Goal: Task Accomplishment & Management: Manage account settings

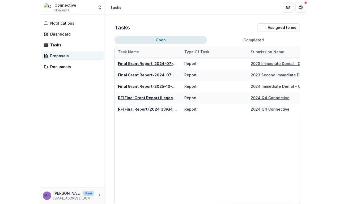
scroll to position [4, 0]
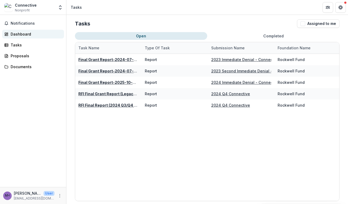
click at [33, 36] on div "Dashboard" at bounding box center [35, 34] width 49 height 6
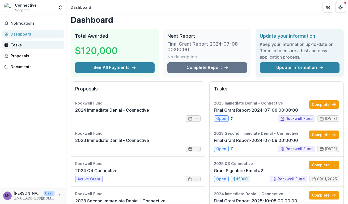
click at [18, 47] on div "Tasks" at bounding box center [35, 45] width 49 height 6
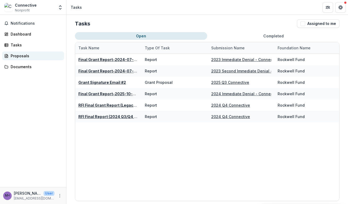
click at [23, 59] on link "Proposals" at bounding box center [33, 56] width 62 height 9
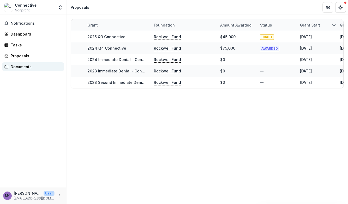
click at [25, 64] on div "Documents" at bounding box center [35, 67] width 49 height 6
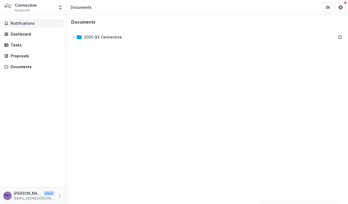
click at [26, 20] on button "Notifications" at bounding box center [33, 23] width 62 height 9
click at [28, 6] on div "Connective" at bounding box center [26, 5] width 22 height 6
click at [269, 8] on button "Get Help" at bounding box center [340, 7] width 11 height 11
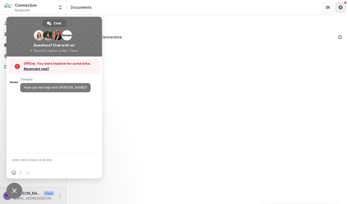
click at [269, 7] on button "Get Help" at bounding box center [340, 7] width 11 height 11
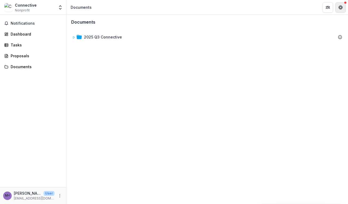
click at [269, 7] on icon "Get Help" at bounding box center [341, 7] width 4 height 4
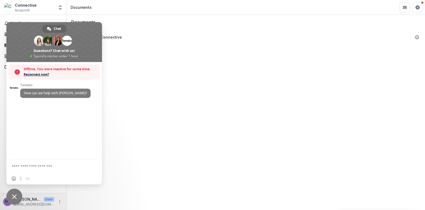
click at [140, 125] on div "Documents 2025 Q3 Connective To pick up a draggable item, press the space bar. …" at bounding box center [245, 112] width 359 height 195
click at [269, 8] on icon "Get Help" at bounding box center [418, 7] width 4 height 4
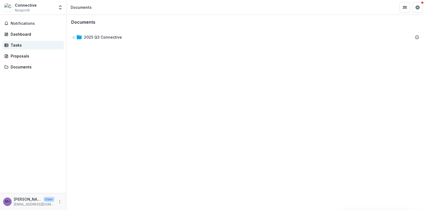
click at [25, 47] on div "Tasks" at bounding box center [35, 45] width 49 height 6
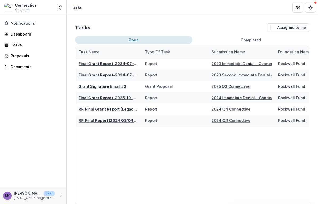
click at [200, 19] on div "Tasks Assigned to me Open Completed Task Name Type of Task Submission Name Foun…" at bounding box center [191, 114] width 251 height 199
click at [60, 197] on icon "More" at bounding box center [60, 196] width 4 height 4
click at [79, 188] on link "Settings" at bounding box center [94, 184] width 57 height 9
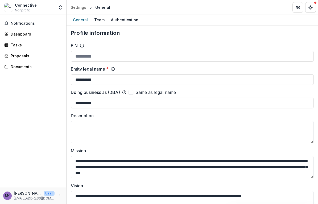
type input "**********"
click at [98, 21] on div "Team" at bounding box center [99, 20] width 15 height 8
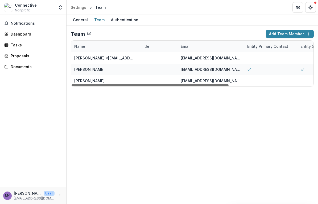
drag, startPoint x: 203, startPoint y: 84, endPoint x: 144, endPoint y: 96, distance: 60.6
click at [144, 86] on div at bounding box center [150, 86] width 157 height 2
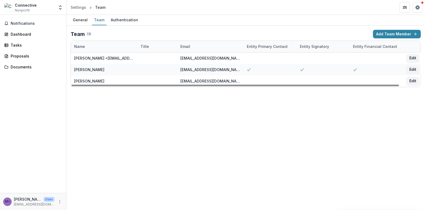
click at [222, 120] on div "General Team Authentication Team ( 3 ) Add Team Member Name Title Email Entity …" at bounding box center [245, 112] width 359 height 195
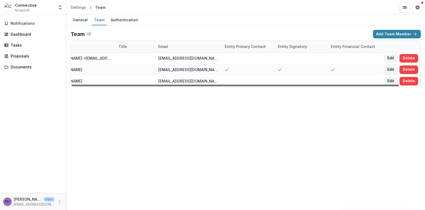
drag, startPoint x: 116, startPoint y: 85, endPoint x: 185, endPoint y: 83, distance: 68.3
click at [185, 85] on div at bounding box center [236, 86] width 328 height 2
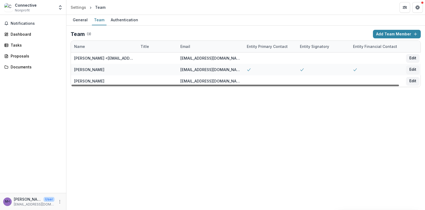
drag, startPoint x: 288, startPoint y: 86, endPoint x: 202, endPoint y: 88, distance: 86.2
click at [202, 86] on div at bounding box center [236, 86] width 328 height 2
click at [269, 44] on div "Entity Primary Contact" at bounding box center [267, 47] width 47 height 6
drag, startPoint x: 288, startPoint y: 135, endPoint x: 286, endPoint y: 133, distance: 3.0
click at [269, 134] on div "General Team Authentication Team ( 3 ) Add Team Member Name Title Email Entity …" at bounding box center [245, 112] width 359 height 195
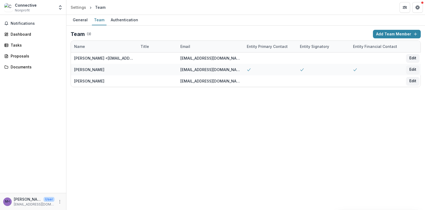
click at [269, 135] on div "General Team Authentication Team ( 3 ) Add Team Member Name Title Email Entity …" at bounding box center [245, 112] width 359 height 195
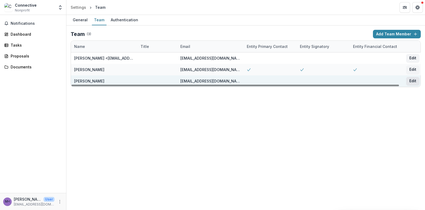
click at [269, 82] on button "Edit" at bounding box center [412, 81] width 13 height 9
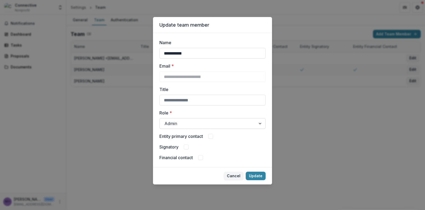
click at [194, 126] on div at bounding box center [208, 123] width 87 height 7
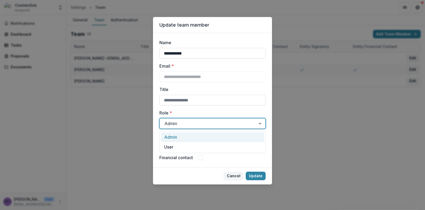
click at [194, 126] on div at bounding box center [208, 123] width 87 height 7
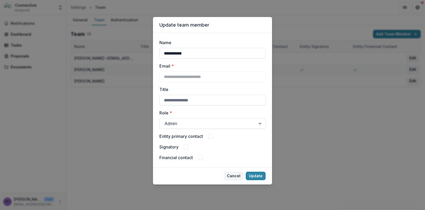
click at [186, 150] on div "**********" at bounding box center [212, 99] width 106 height 121
click at [186, 147] on span at bounding box center [186, 146] width 5 height 5
click at [256, 177] on button "Update" at bounding box center [256, 175] width 20 height 9
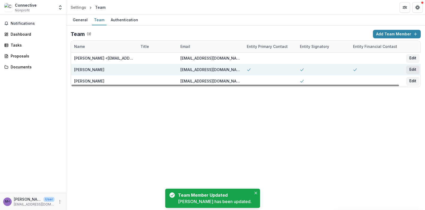
click at [269, 70] on button "Edit" at bounding box center [412, 69] width 13 height 9
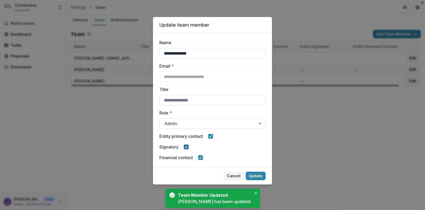
click at [185, 148] on icon at bounding box center [186, 146] width 3 height 3
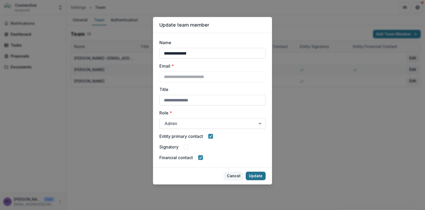
click at [260, 177] on button "Update" at bounding box center [256, 175] width 20 height 9
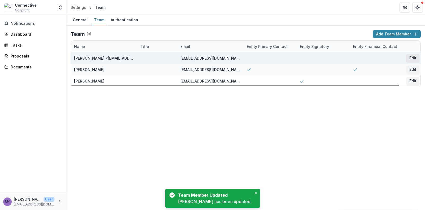
click at [269, 59] on button "Edit" at bounding box center [412, 58] width 13 height 9
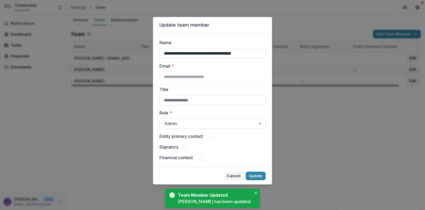
click at [183, 135] on label "Entity primary contact" at bounding box center [181, 136] width 44 height 6
click at [254, 174] on button "Update" at bounding box center [256, 175] width 20 height 9
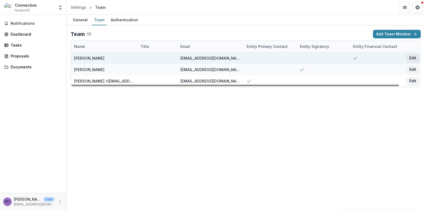
click at [269, 58] on button "Edit" at bounding box center [412, 58] width 13 height 9
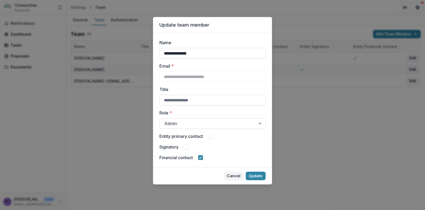
click at [211, 137] on span at bounding box center [210, 136] width 5 height 5
click at [252, 177] on button "Update" at bounding box center [256, 175] width 20 height 9
